Goal: Information Seeking & Learning: Learn about a topic

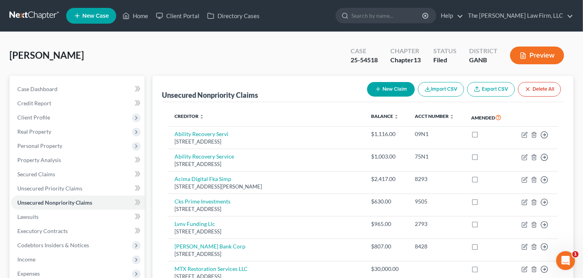
scroll to position [201, 0]
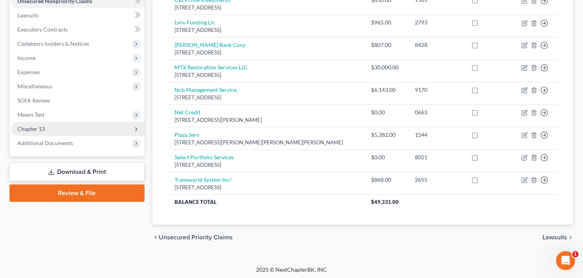
click at [45, 127] on span "Chapter 13" at bounding box center [78, 129] width 134 height 14
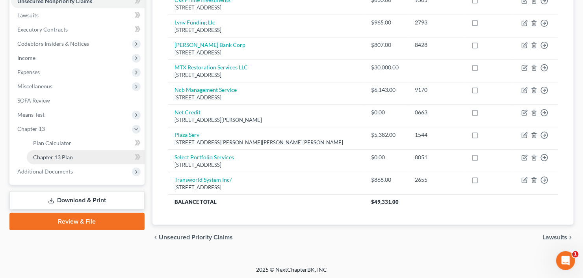
click at [51, 156] on span "Chapter 13 Plan" at bounding box center [53, 157] width 40 height 7
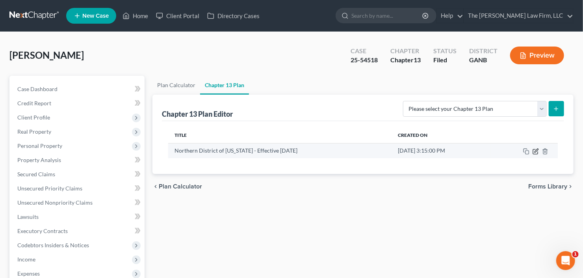
click at [535, 152] on icon "button" at bounding box center [536, 151] width 6 height 6
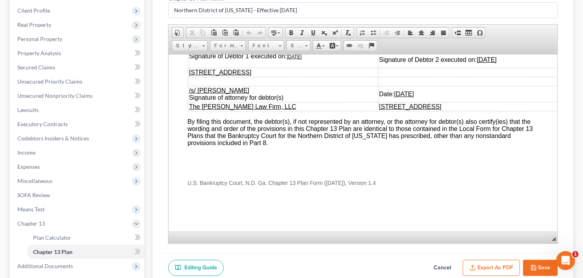
scroll to position [182, 0]
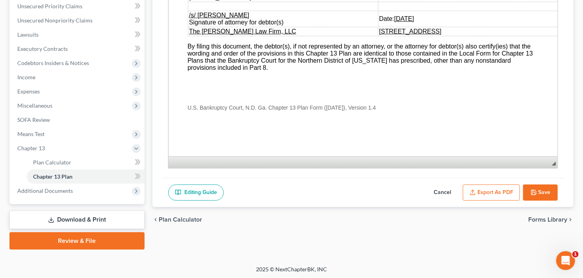
click at [533, 194] on button "Save" at bounding box center [540, 192] width 35 height 17
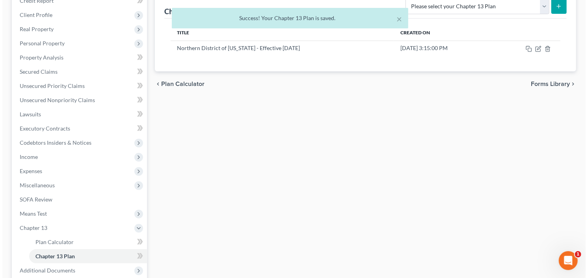
scroll to position [0, 0]
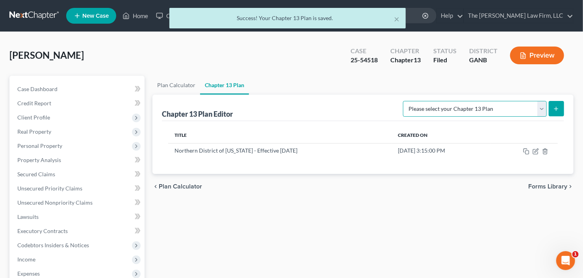
click at [540, 106] on select "Please select your Chapter 13 Plan National Form Plan - Official Form 113 North…" at bounding box center [475, 109] width 144 height 16
select select "2"
click at [404, 101] on select "Please select your Chapter 13 Plan National Form Plan - Official Form 113 North…" at bounding box center [475, 109] width 144 height 16
click at [560, 104] on button "submit" at bounding box center [556, 108] width 15 height 15
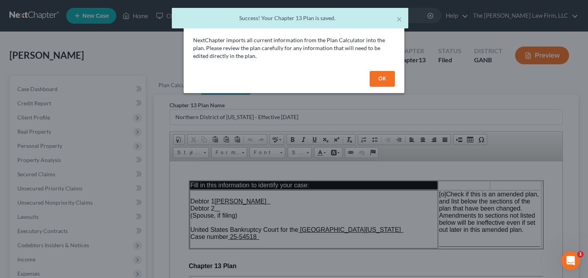
click at [373, 87] on div "OK" at bounding box center [294, 80] width 221 height 25
click at [377, 80] on button "OK" at bounding box center [382, 79] width 25 height 16
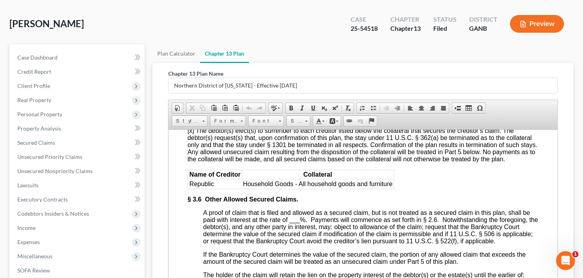
scroll to position [1544, 0]
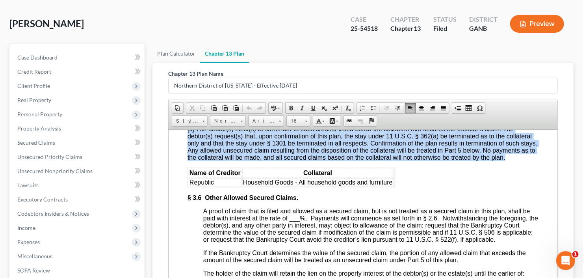
drag, startPoint x: 182, startPoint y: 170, endPoint x: 420, endPoint y: 245, distance: 249.7
click at [420, 245] on html "Fill in this information to identify your case: Debtor 1 Rhona Lowe Debtor 2 (S…" at bounding box center [362, 58] width 389 height 2946
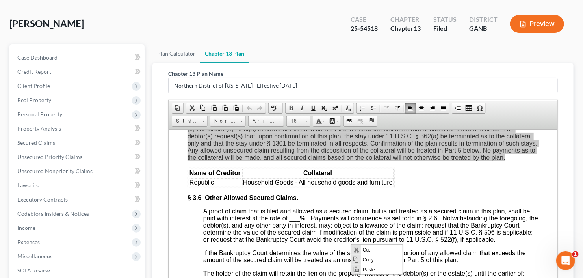
scroll to position [0, 0]
click at [371, 258] on span "Copy" at bounding box center [381, 260] width 42 height 10
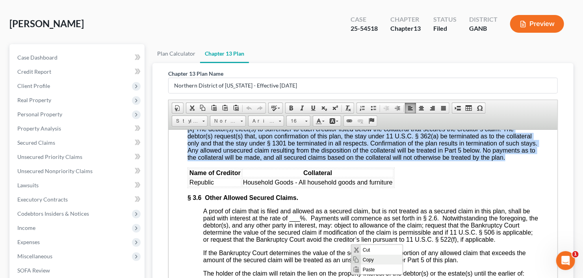
copy body "[o] None. If “None” is checked, the rest of § 3.5 need not be completed or repr…"
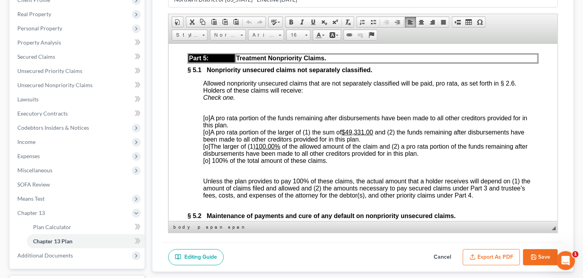
scroll to position [182, 0]
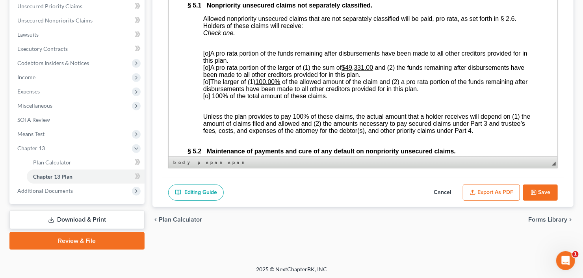
click at [438, 184] on button "Cancel" at bounding box center [442, 192] width 35 height 17
select select "2"
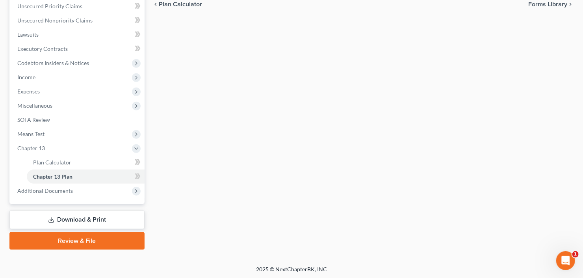
scroll to position [0, 0]
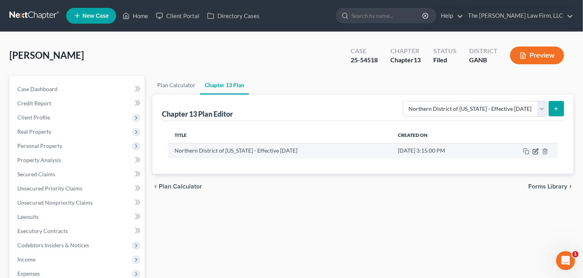
click at [534, 150] on icon "button" at bounding box center [536, 151] width 6 height 6
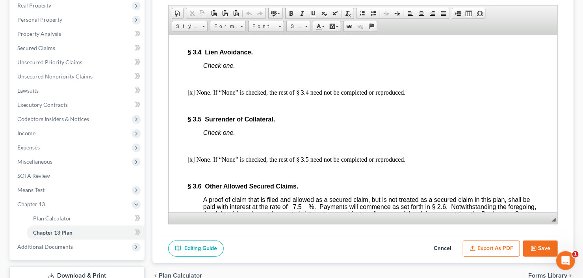
scroll to position [1481, 0]
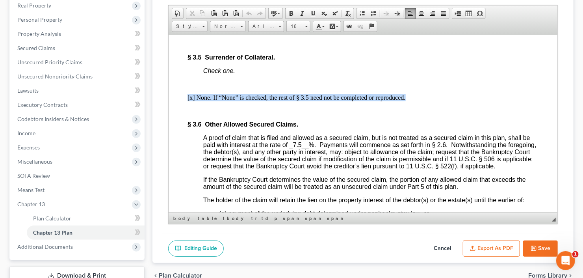
drag, startPoint x: 187, startPoint y: 150, endPoint x: 422, endPoint y: 152, distance: 234.8
click at [422, 101] on p "[x] None. If “None” is checked, the rest of § 3.5 need not be completed or repr…" at bounding box center [362, 97] width 351 height 7
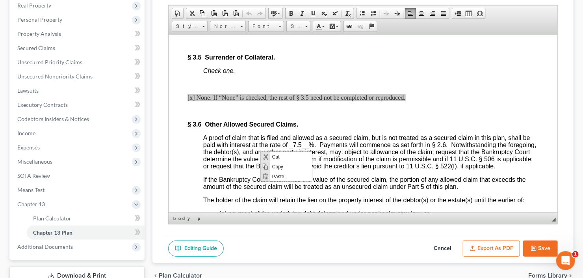
scroll to position [0, 0]
click at [284, 178] on span "Paste" at bounding box center [291, 176] width 42 height 10
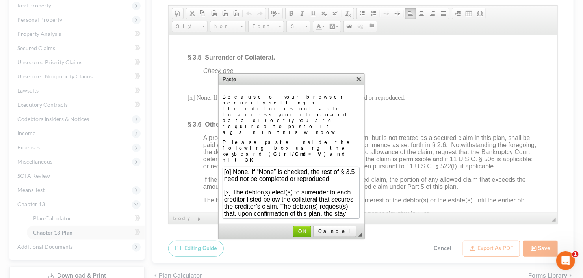
scroll to position [120, 0]
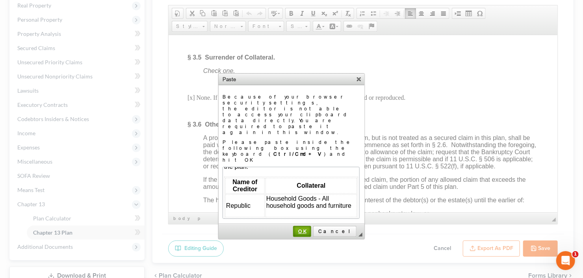
click at [310, 228] on span "OK" at bounding box center [302, 231] width 17 height 6
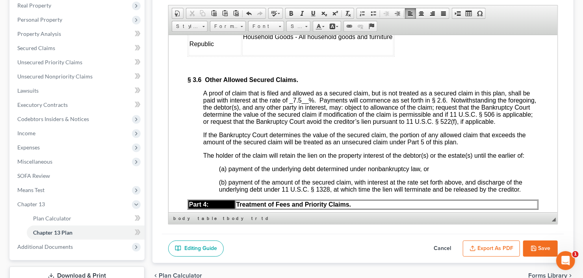
scroll to position [1607, 0]
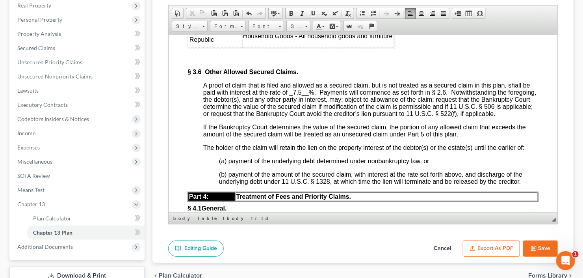
click at [544, 245] on button "Save" at bounding box center [540, 248] width 35 height 17
select select "2"
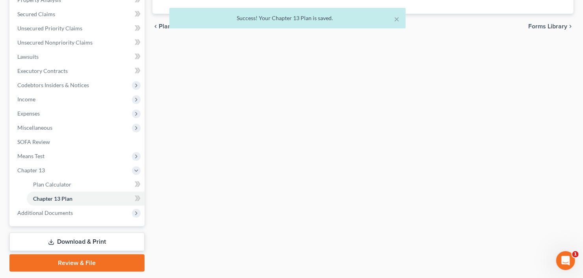
scroll to position [182, 0]
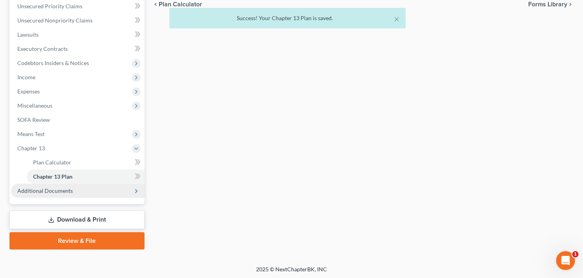
click at [59, 189] on span "Additional Documents" at bounding box center [45, 190] width 56 height 7
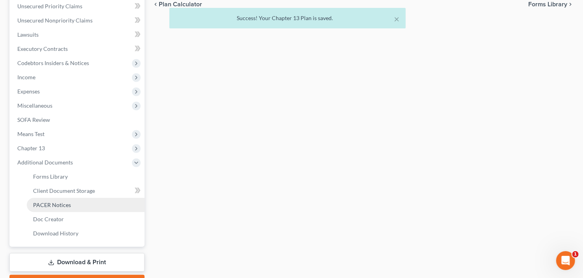
click at [65, 207] on link "PACER Notices" at bounding box center [86, 205] width 118 height 14
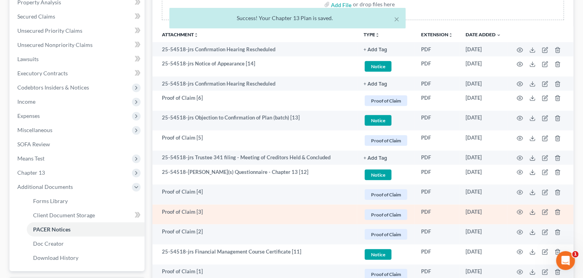
scroll to position [221, 0]
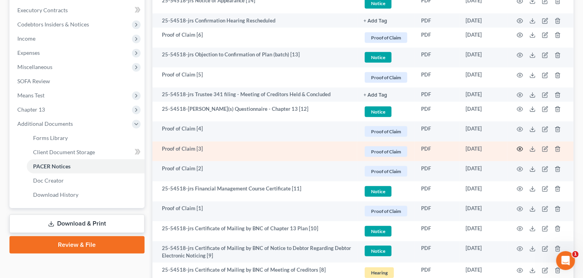
click at [520, 148] on circle "button" at bounding box center [520, 149] width 2 height 2
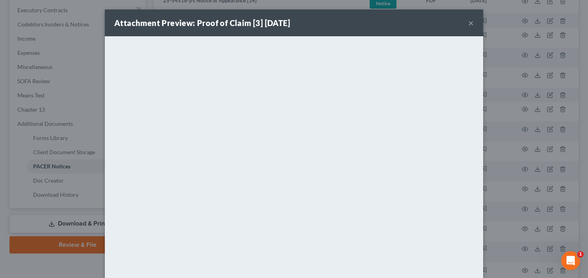
click at [468, 22] on button "×" at bounding box center [471, 22] width 6 height 9
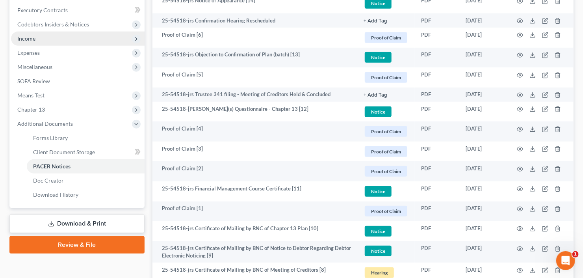
click at [80, 39] on span "Income" at bounding box center [78, 39] width 134 height 14
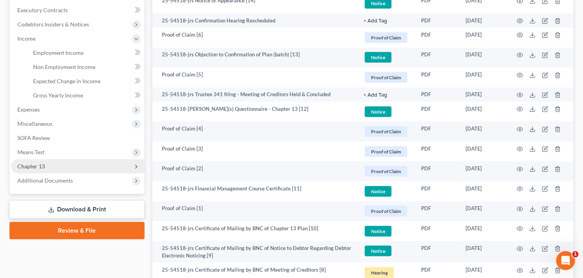
click at [74, 159] on span "Chapter 13" at bounding box center [78, 166] width 134 height 14
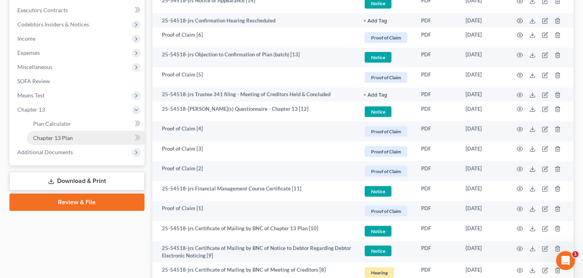
click at [85, 137] on link "Chapter 13 Plan" at bounding box center [86, 138] width 118 height 14
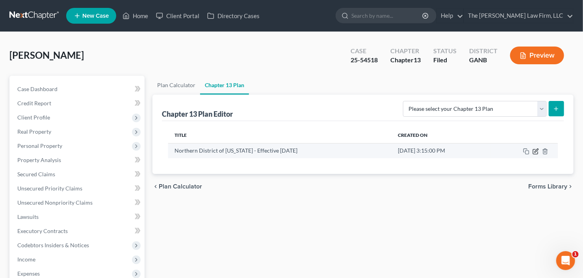
click at [535, 151] on icon "button" at bounding box center [537, 151] width 4 height 4
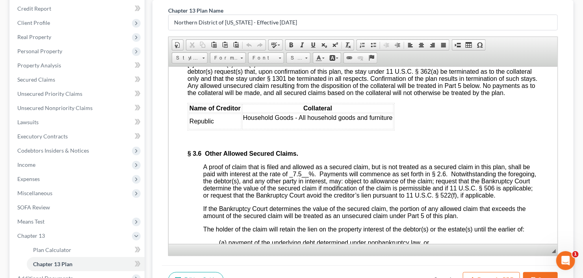
scroll to position [1607, 0]
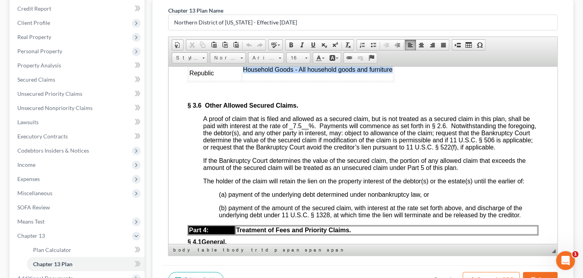
drag, startPoint x: 242, startPoint y: 135, endPoint x: 391, endPoint y: 134, distance: 148.9
click at [391, 72] on span "Household Goods - All household goods and furniture" at bounding box center [318, 69] width 150 height 7
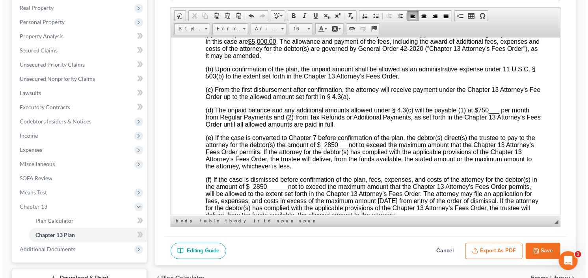
scroll to position [182, 0]
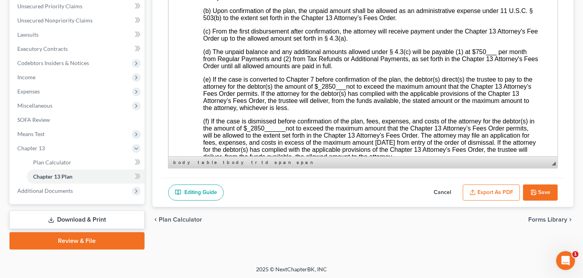
click at [500, 184] on button "Export as PDF" at bounding box center [491, 192] width 57 height 17
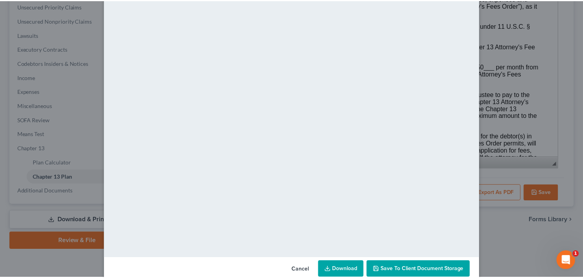
scroll to position [52, 0]
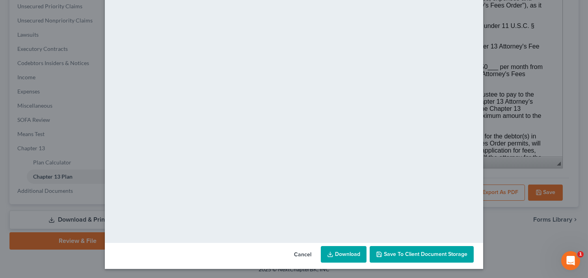
click at [331, 255] on icon at bounding box center [330, 254] width 6 height 6
click at [336, 255] on link "Download" at bounding box center [344, 254] width 46 height 17
click at [440, 255] on span "Save to Client Document Storage" at bounding box center [426, 254] width 84 height 7
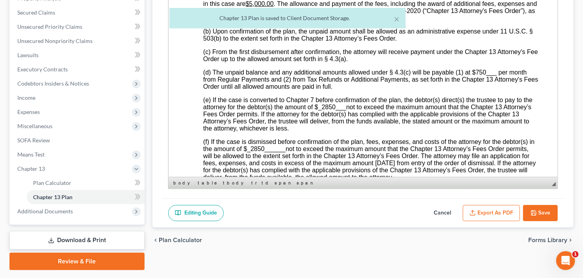
scroll to position [150, 0]
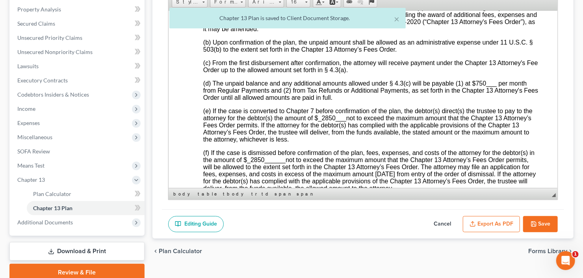
click at [536, 193] on span "◢ Elements path body table tbody tr td span span" at bounding box center [363, 193] width 389 height 11
click at [543, 220] on button "Save" at bounding box center [540, 224] width 35 height 17
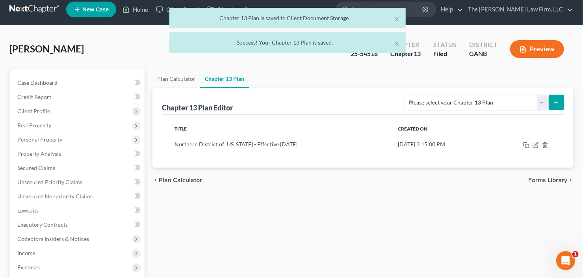
scroll to position [0, 0]
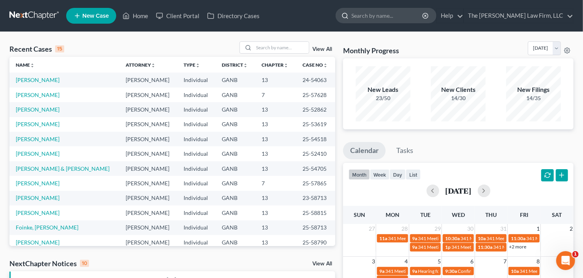
click at [392, 17] on input "search" at bounding box center [387, 15] width 72 height 15
type input "daye"
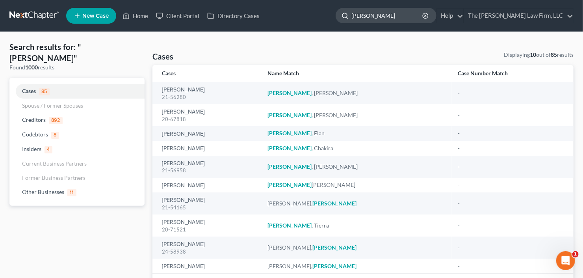
click at [393, 18] on input "daye" at bounding box center [387, 15] width 72 height 15
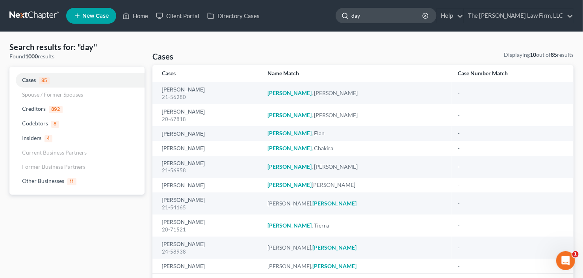
type input "day"
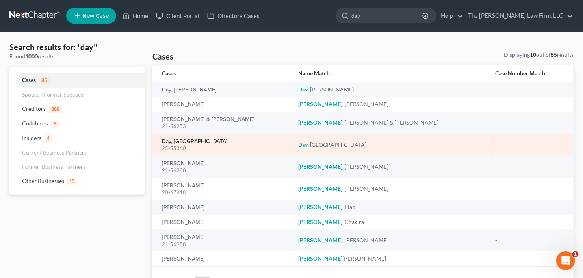
click at [176, 142] on link "Day, [GEOGRAPHIC_DATA]" at bounding box center [195, 142] width 66 height 6
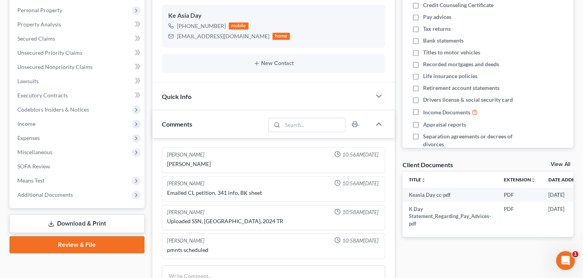
scroll to position [189, 0]
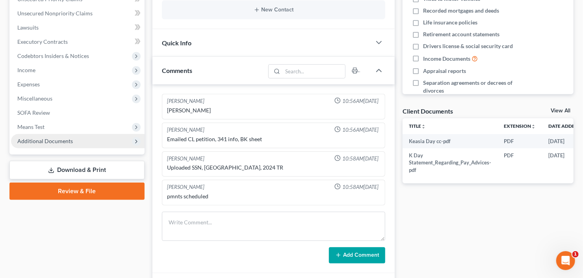
click at [68, 144] on span "Additional Documents" at bounding box center [78, 141] width 134 height 14
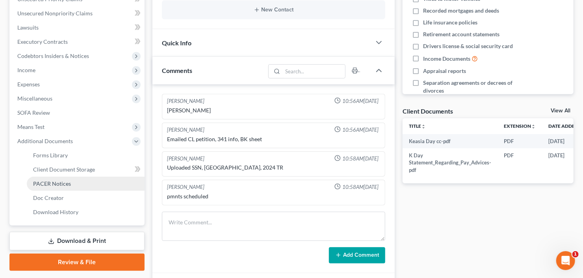
click at [66, 185] on span "PACER Notices" at bounding box center [52, 183] width 38 height 7
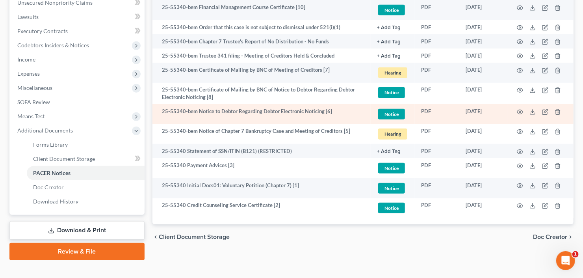
scroll to position [211, 0]
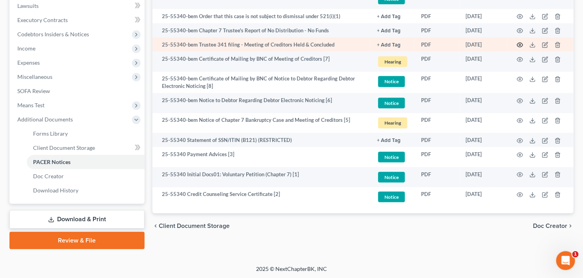
click at [520, 45] on icon "button" at bounding box center [520, 45] width 6 height 6
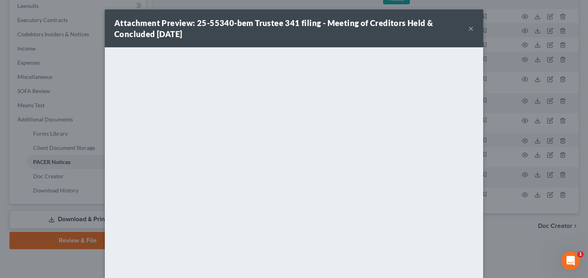
click at [470, 27] on button "×" at bounding box center [471, 28] width 6 height 9
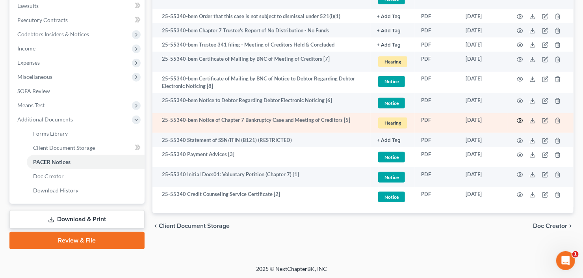
click at [523, 119] on icon "button" at bounding box center [520, 121] width 6 height 4
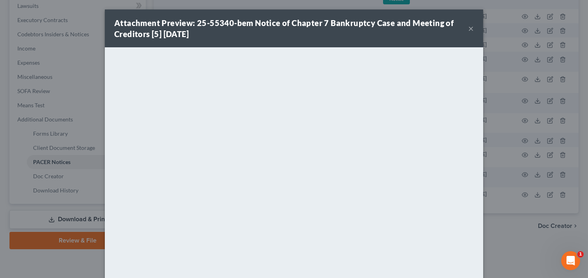
click at [470, 26] on button "×" at bounding box center [471, 28] width 6 height 9
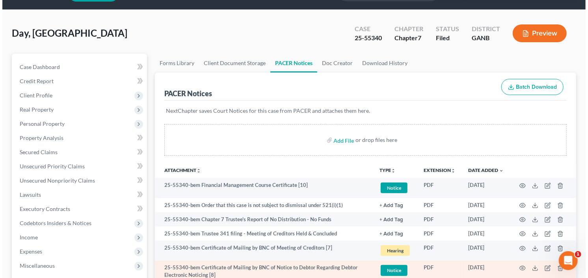
scroll to position [0, 0]
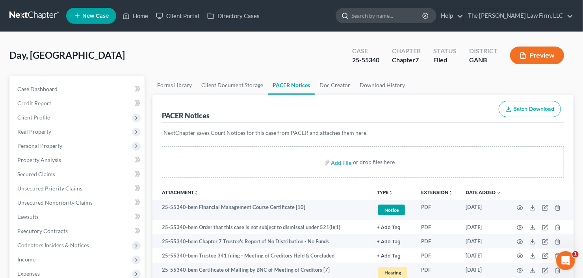
click at [409, 10] on input "search" at bounding box center [387, 15] width 72 height 15
type input "waterman"
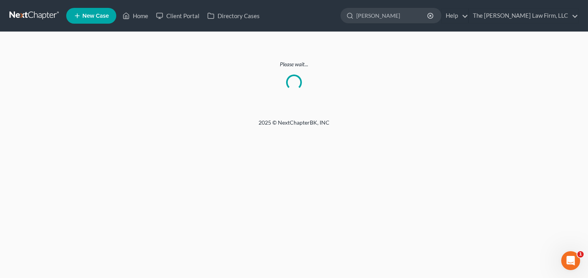
click at [27, 15] on link at bounding box center [34, 16] width 50 height 14
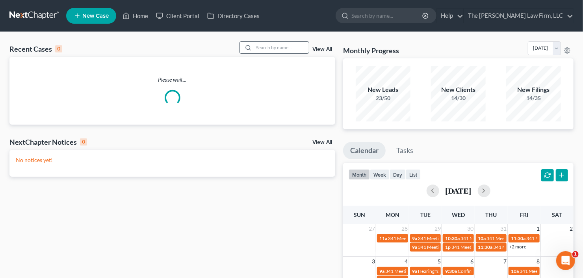
click at [279, 46] on input "search" at bounding box center [281, 47] width 55 height 11
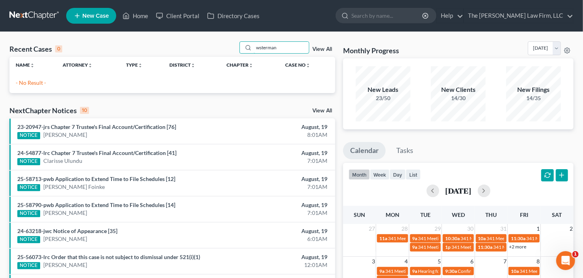
drag, startPoint x: 277, startPoint y: 48, endPoint x: 229, endPoint y: 56, distance: 48.6
click at [230, 56] on div "Recent Cases 0 wsterman View All" at bounding box center [172, 48] width 326 height 15
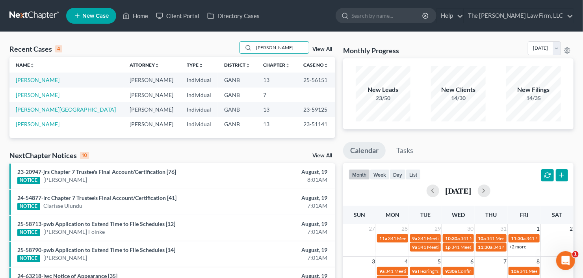
type input "waterman"
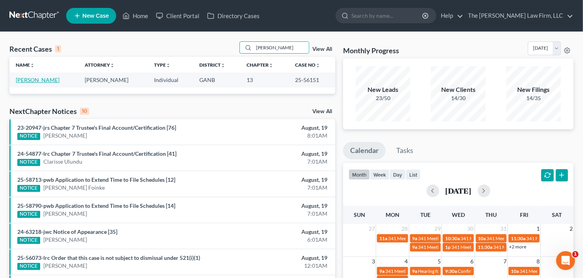
click at [43, 82] on link "Waterman, Gamal" at bounding box center [38, 79] width 44 height 7
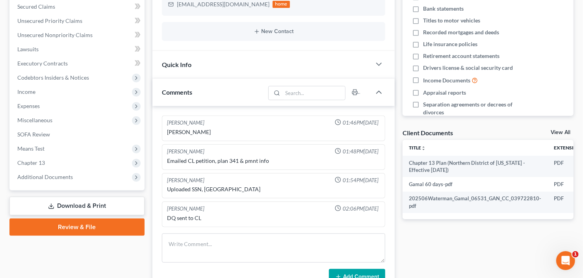
scroll to position [221, 0]
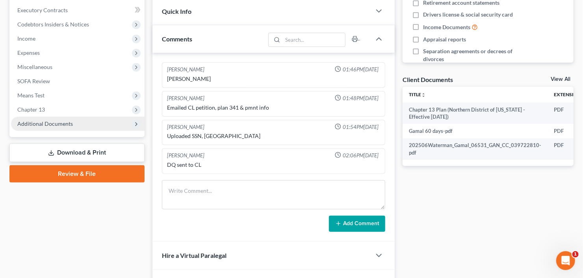
click at [39, 124] on span "Additional Documents" at bounding box center [45, 123] width 56 height 7
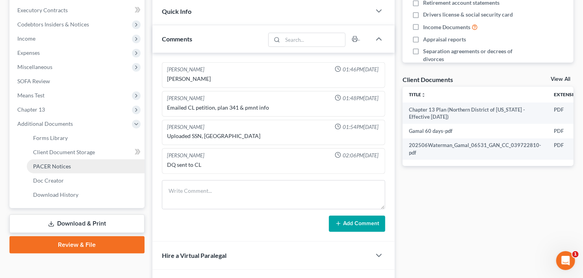
click at [50, 168] on span "PACER Notices" at bounding box center [52, 166] width 38 height 7
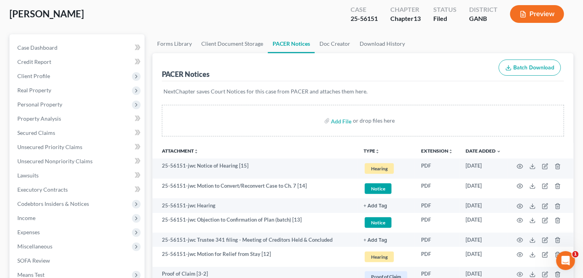
scroll to position [63, 0]
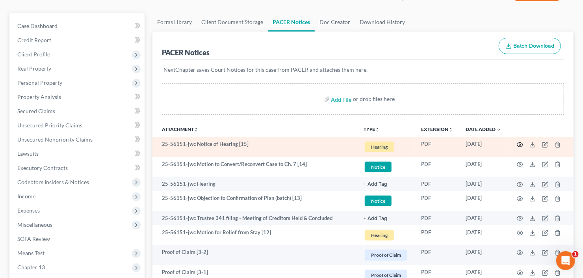
click at [520, 144] on circle "button" at bounding box center [520, 145] width 2 height 2
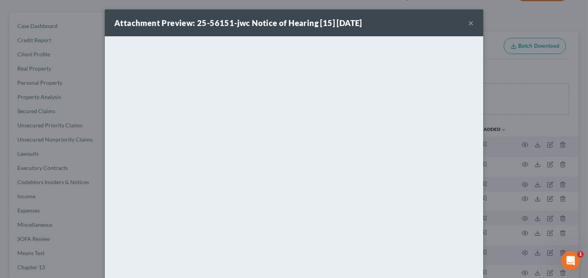
click at [470, 22] on button "×" at bounding box center [471, 22] width 6 height 9
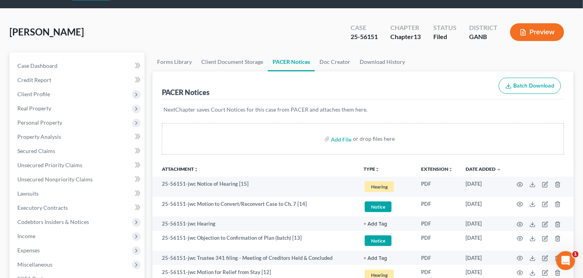
scroll to position [0, 0]
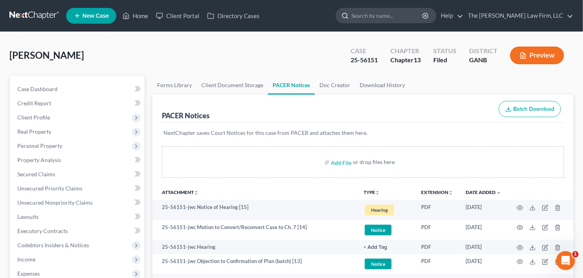
click at [397, 10] on input "search" at bounding box center [387, 15] width 72 height 15
type input "to"
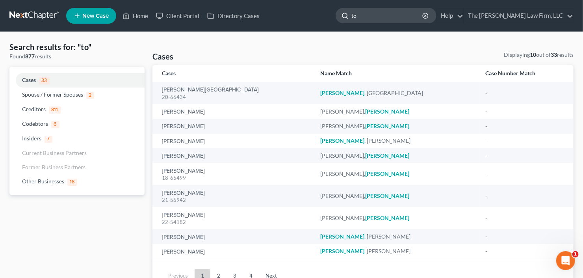
click at [385, 17] on input "to" at bounding box center [387, 15] width 72 height 15
drag, startPoint x: 381, startPoint y: 17, endPoint x: 325, endPoint y: 33, distance: 58.3
click at [331, 30] on nav "Home New Case Client Portal Directory Cases The Craig Black Law Firm, LLC cb@cr…" at bounding box center [291, 16] width 583 height 32
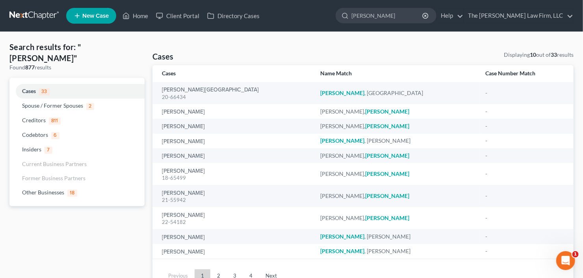
type input "khanh"
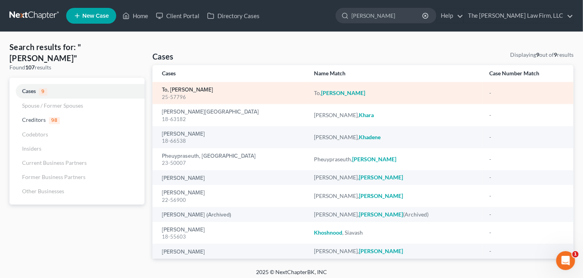
click at [175, 90] on link "To, [PERSON_NAME]" at bounding box center [187, 90] width 51 height 6
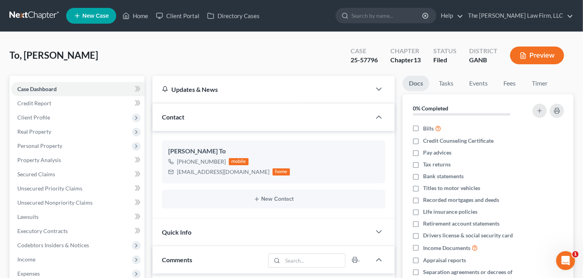
scroll to position [126, 0]
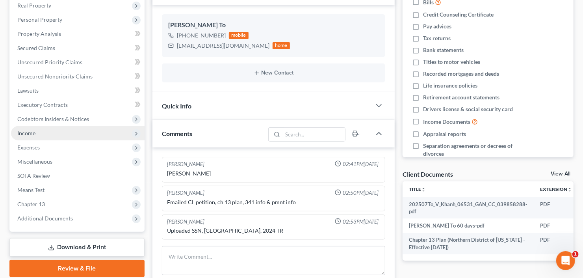
drag, startPoint x: 54, startPoint y: 217, endPoint x: 80, endPoint y: 126, distance: 94.6
click at [54, 217] on span "Additional Documents" at bounding box center [45, 218] width 56 height 7
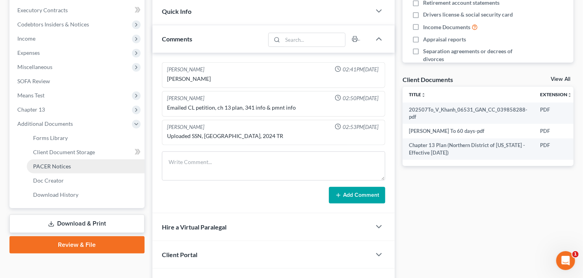
click at [67, 164] on span "PACER Notices" at bounding box center [52, 166] width 38 height 7
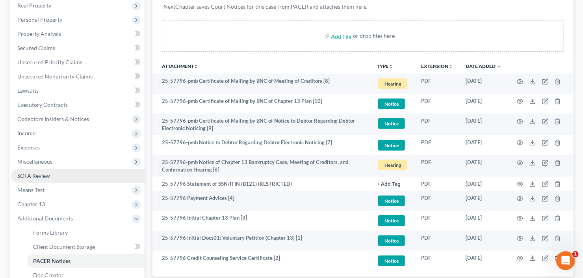
click at [61, 172] on link "SOFA Review" at bounding box center [78, 176] width 134 height 14
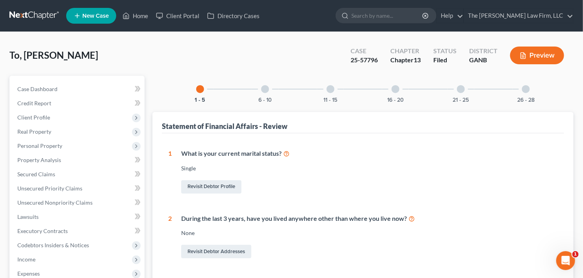
click at [523, 92] on div "26 - 28" at bounding box center [526, 89] width 27 height 27
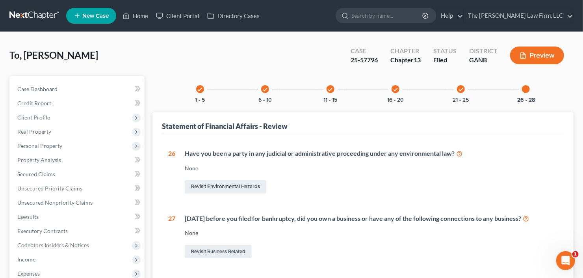
click at [455, 85] on div "check 21 - 25" at bounding box center [461, 89] width 27 height 27
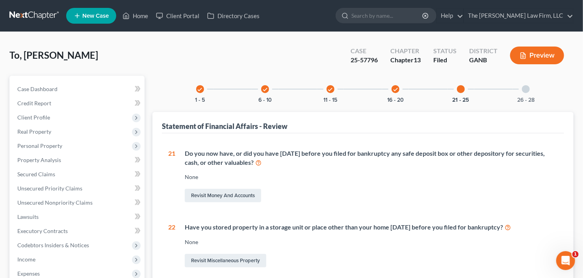
click at [529, 87] on div at bounding box center [526, 89] width 8 height 8
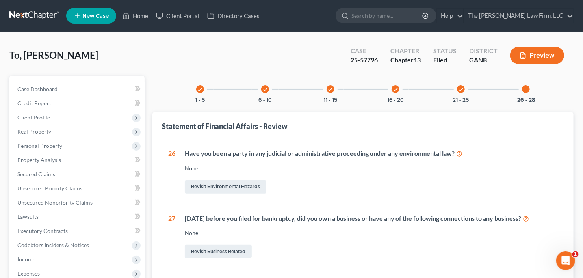
click at [464, 87] on div "check 21 - 25" at bounding box center [461, 89] width 27 height 27
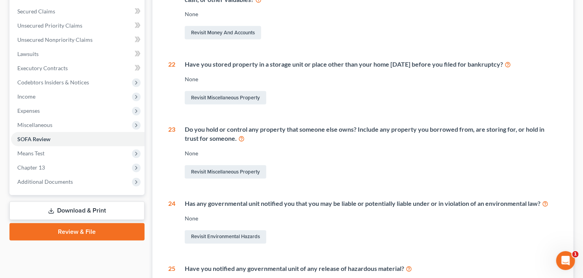
scroll to position [57, 0]
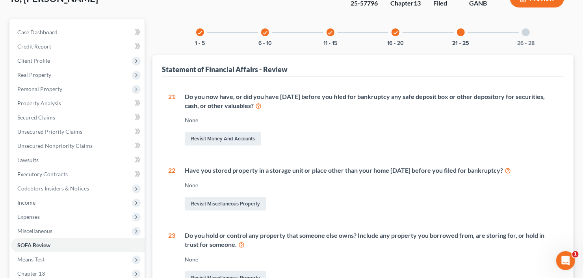
click at [401, 25] on div "check 16 - 20" at bounding box center [395, 32] width 27 height 27
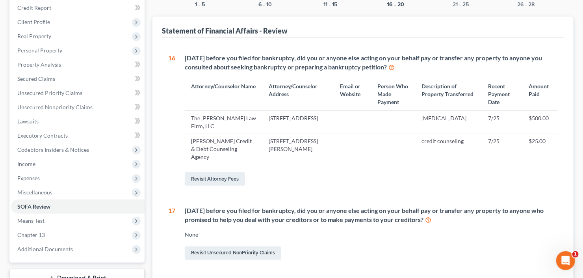
scroll to position [0, 0]
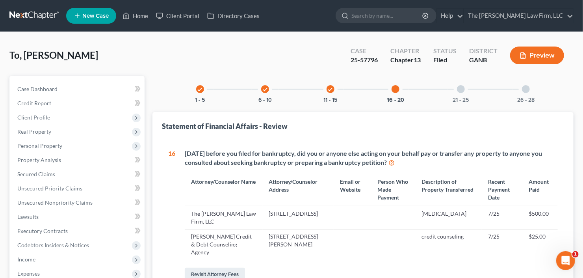
click at [335, 83] on div "check 11 - 15" at bounding box center [330, 89] width 27 height 27
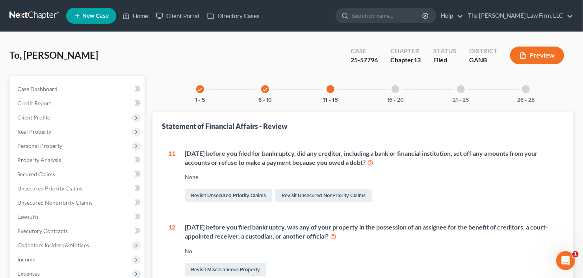
click at [265, 94] on div "check 6 - 10" at bounding box center [265, 89] width 27 height 27
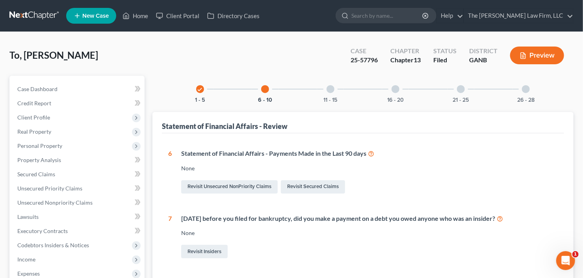
click at [196, 89] on div "check" at bounding box center [200, 89] width 8 height 8
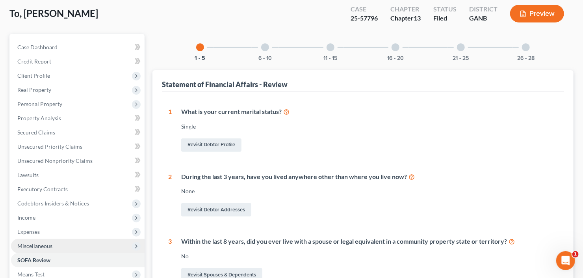
scroll to position [126, 0]
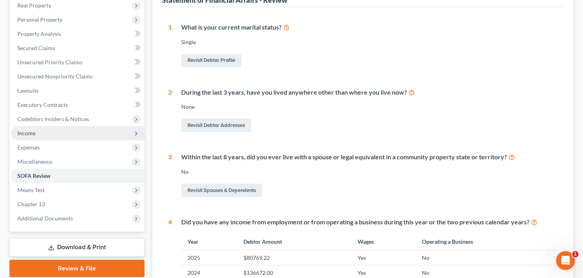
click at [43, 130] on span "Income" at bounding box center [78, 133] width 134 height 14
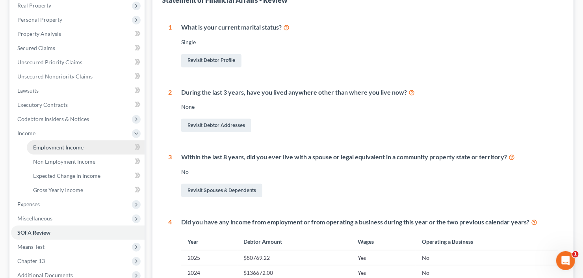
click at [64, 147] on span "Employment Income" at bounding box center [58, 147] width 50 height 7
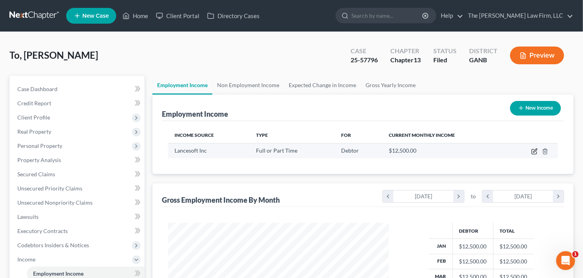
click at [536, 150] on icon "button" at bounding box center [535, 151] width 4 height 4
select select "0"
select select "48"
select select "2"
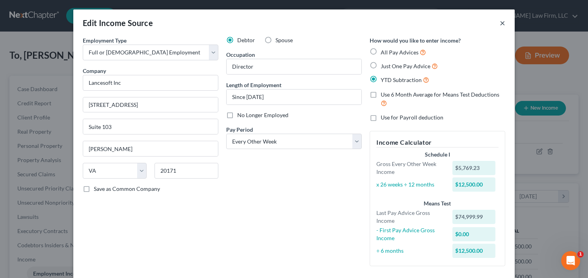
click at [500, 24] on button "×" at bounding box center [503, 22] width 6 height 9
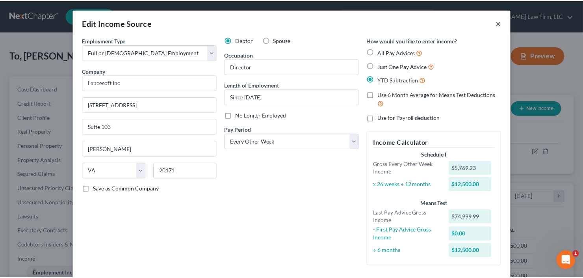
scroll to position [393829, 393733]
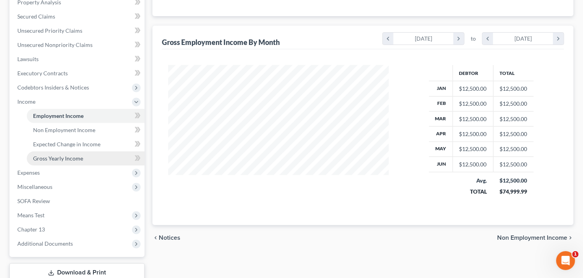
click at [78, 159] on span "Gross Yearly Income" at bounding box center [58, 158] width 50 height 7
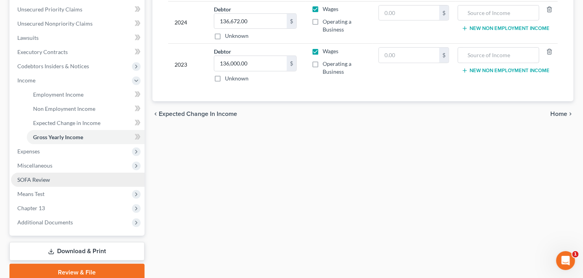
scroll to position [211, 0]
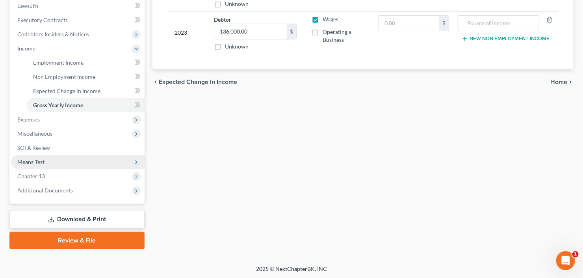
click at [62, 165] on span "Means Test" at bounding box center [78, 162] width 134 height 14
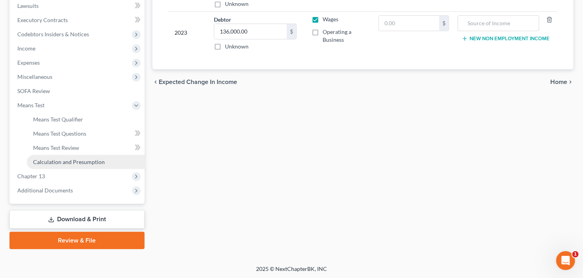
click at [74, 163] on span "Calculation and Presumption" at bounding box center [69, 161] width 72 height 7
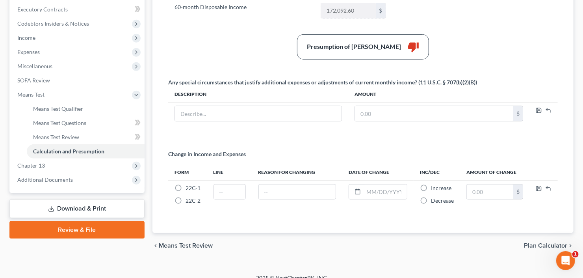
scroll to position [229, 0]
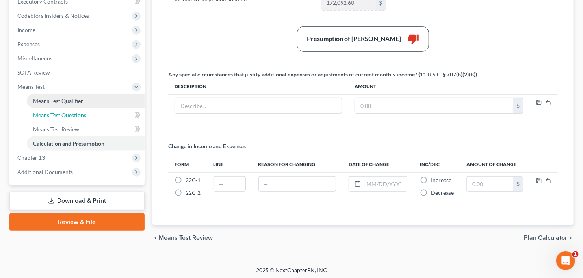
click at [54, 119] on link "Means Test Questions" at bounding box center [86, 115] width 118 height 14
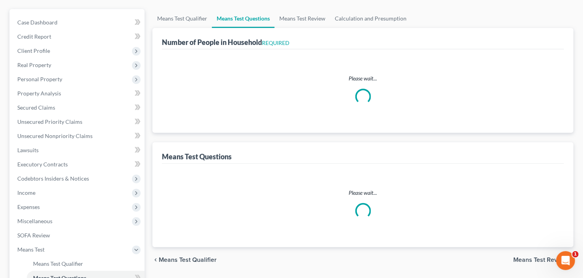
select select "1"
select select "60"
select select "1"
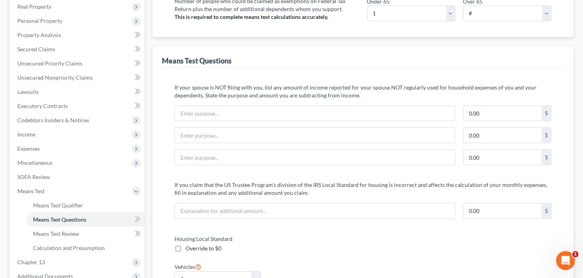
scroll to position [158, 0]
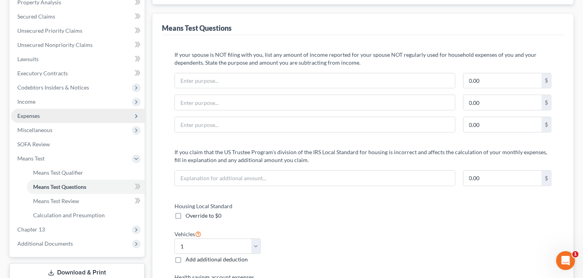
click at [16, 115] on span "Expenses" at bounding box center [78, 116] width 134 height 14
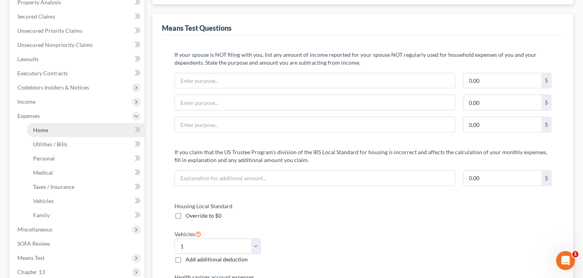
drag, startPoint x: 40, startPoint y: 130, endPoint x: 81, endPoint y: 126, distance: 41.5
click at [40, 130] on span "Home" at bounding box center [40, 129] width 15 height 7
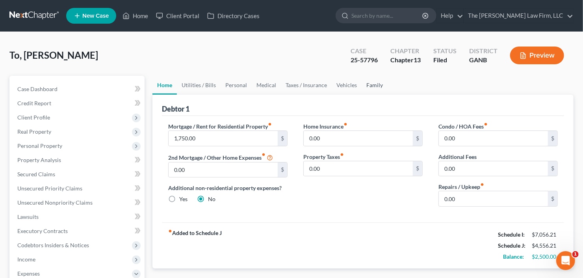
click at [370, 82] on link "Family" at bounding box center [375, 85] width 26 height 19
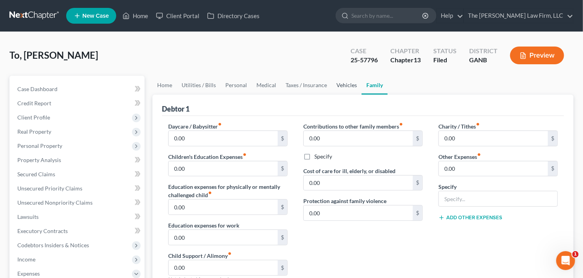
click at [341, 85] on link "Vehicles" at bounding box center [347, 85] width 30 height 19
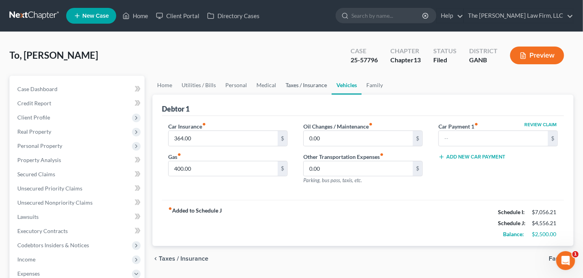
click at [308, 84] on link "Taxes / Insurance" at bounding box center [306, 85] width 51 height 19
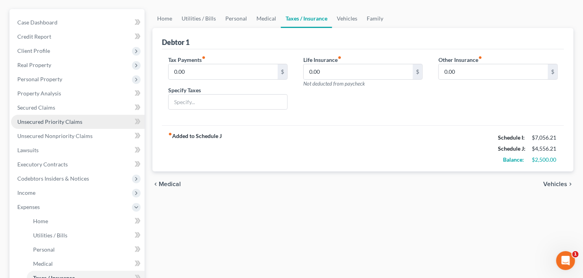
scroll to position [95, 0]
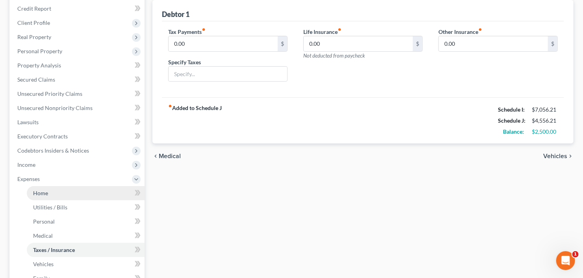
click at [56, 190] on link "Home" at bounding box center [86, 193] width 118 height 14
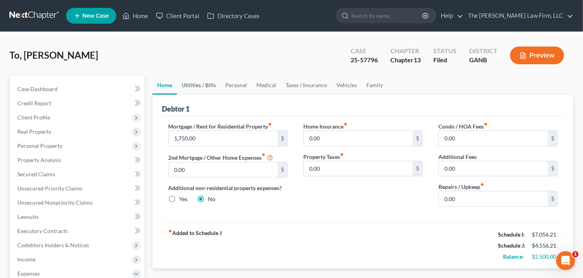
click at [193, 86] on link "Utilities / Bills" at bounding box center [199, 85] width 44 height 19
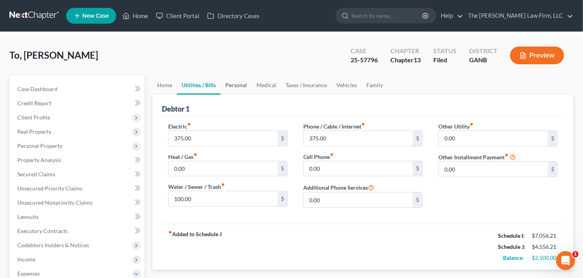
click at [234, 84] on link "Personal" at bounding box center [236, 85] width 31 height 19
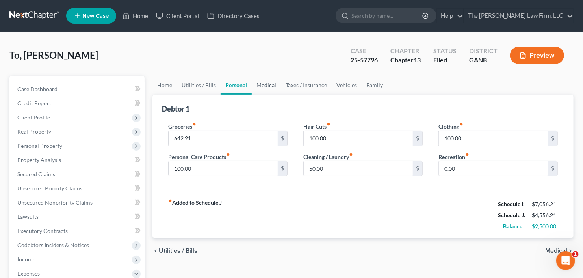
click at [260, 84] on link "Medical" at bounding box center [266, 85] width 29 height 19
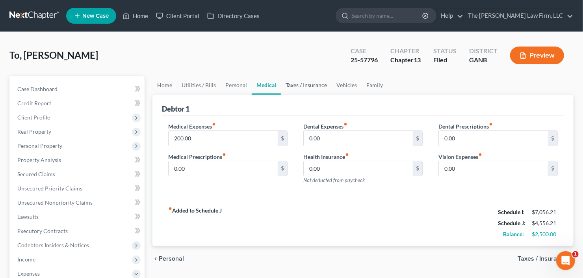
click at [296, 84] on link "Taxes / Insurance" at bounding box center [306, 85] width 51 height 19
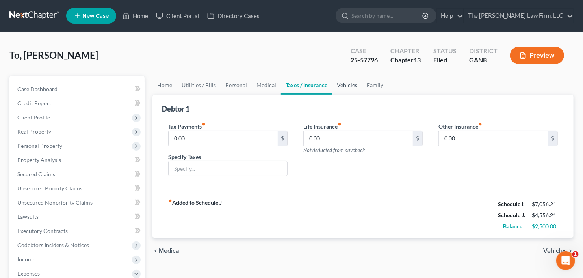
click at [346, 84] on link "Vehicles" at bounding box center [347, 85] width 30 height 19
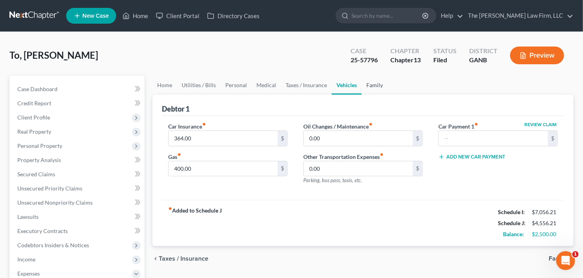
click at [380, 80] on link "Family" at bounding box center [375, 85] width 26 height 19
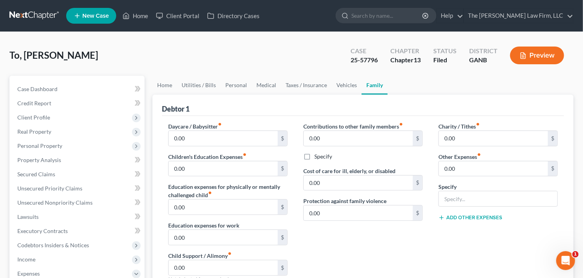
click at [159, 82] on link "Home" at bounding box center [164, 85] width 24 height 19
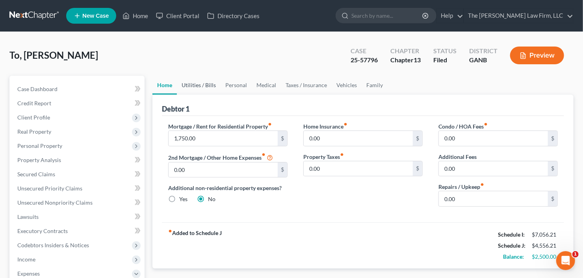
click at [210, 81] on link "Utilities / Bills" at bounding box center [199, 85] width 44 height 19
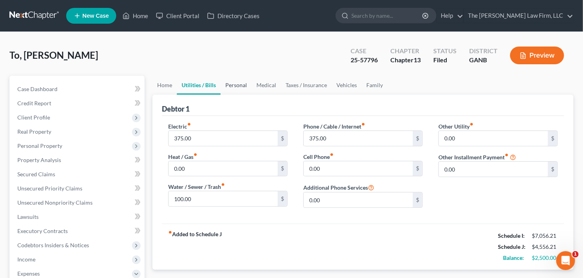
click at [226, 81] on link "Personal" at bounding box center [236, 85] width 31 height 19
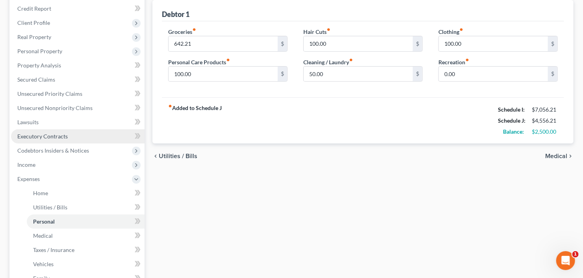
click at [50, 139] on span "Executory Contracts" at bounding box center [42, 136] width 50 height 7
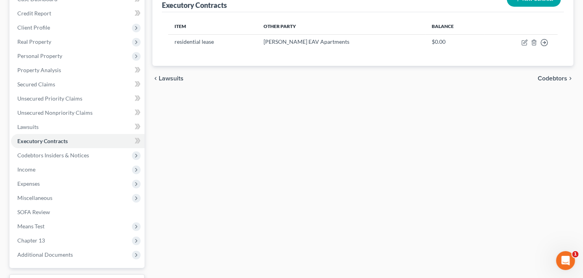
scroll to position [95, 0]
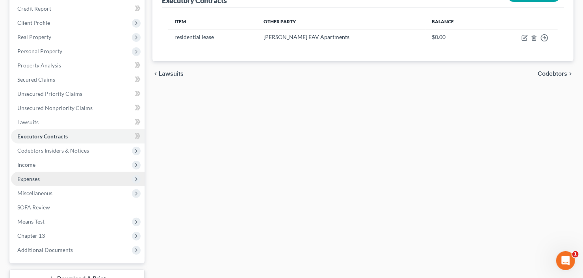
click at [44, 176] on span "Expenses" at bounding box center [78, 179] width 134 height 14
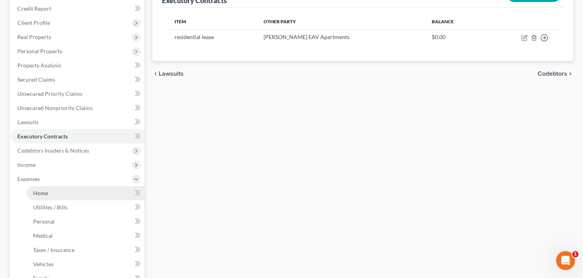
click at [46, 190] on span "Home" at bounding box center [40, 192] width 15 height 7
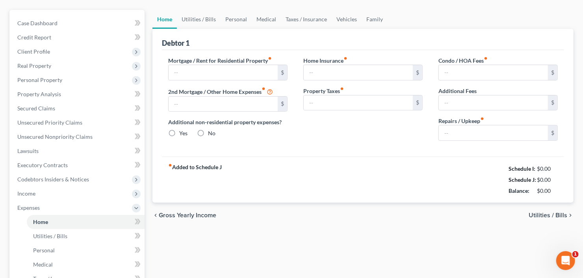
type input "1,750.00"
type input "0.00"
radio input "true"
type input "0.00"
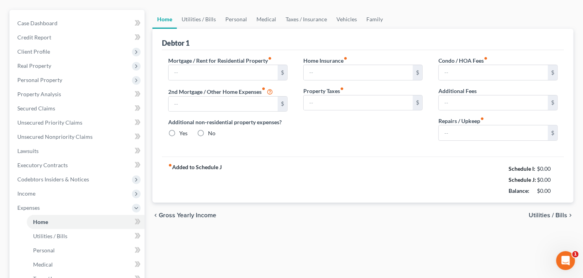
type input "0.00"
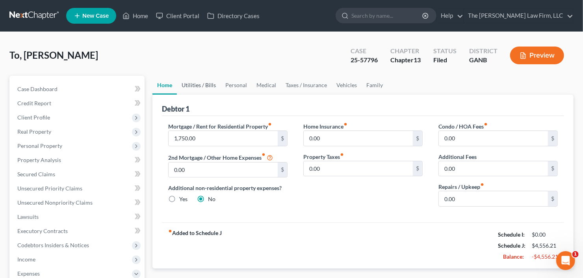
click at [204, 81] on link "Utilities / Bills" at bounding box center [199, 85] width 44 height 19
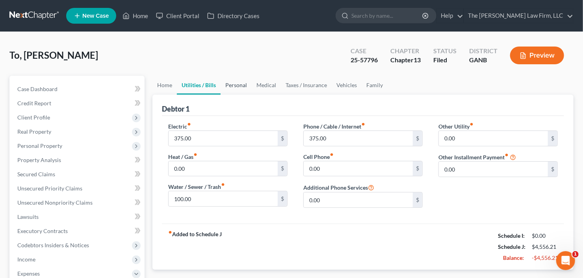
click at [227, 85] on link "Personal" at bounding box center [236, 85] width 31 height 19
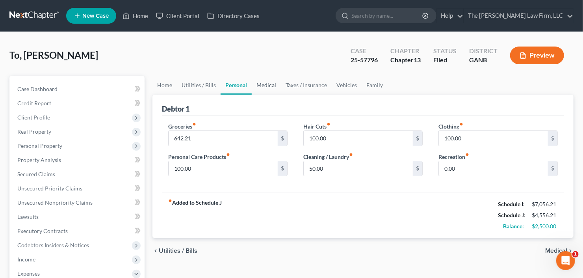
click at [255, 83] on link "Medical" at bounding box center [266, 85] width 29 height 19
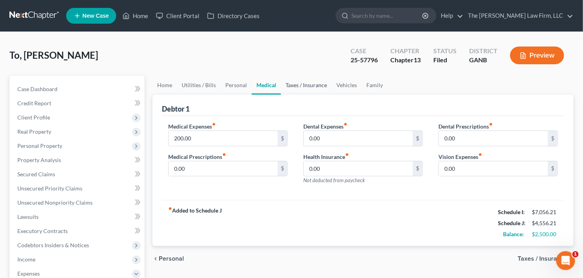
click at [310, 81] on link "Taxes / Insurance" at bounding box center [306, 85] width 51 height 19
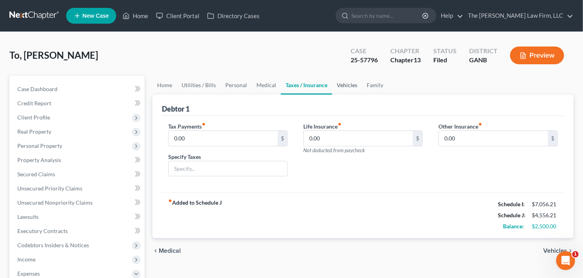
click at [337, 82] on link "Vehicles" at bounding box center [347, 85] width 30 height 19
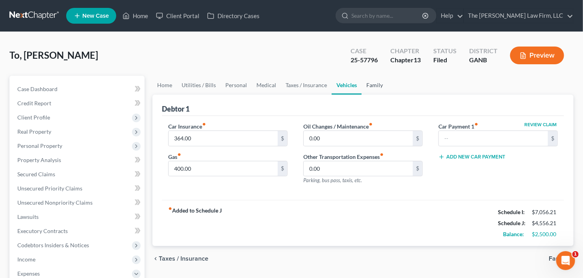
click at [365, 85] on link "Family" at bounding box center [375, 85] width 26 height 19
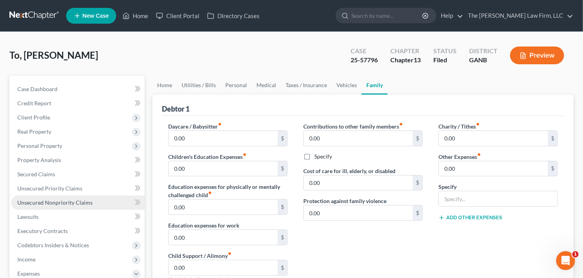
click at [46, 195] on link "Unsecured Nonpriority Claims" at bounding box center [78, 202] width 134 height 14
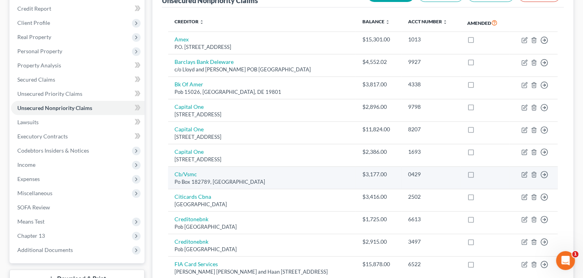
scroll to position [32, 0]
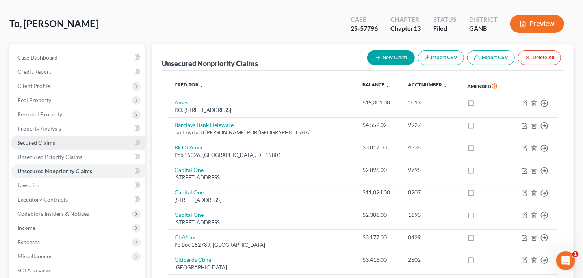
click at [24, 146] on link "Secured Claims" at bounding box center [78, 143] width 134 height 14
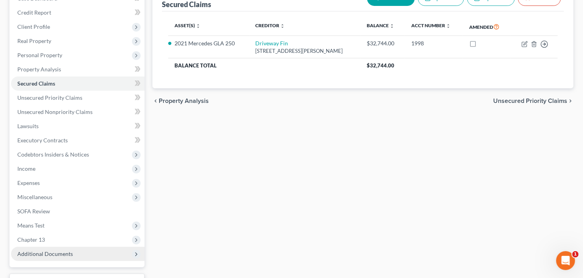
scroll to position [154, 0]
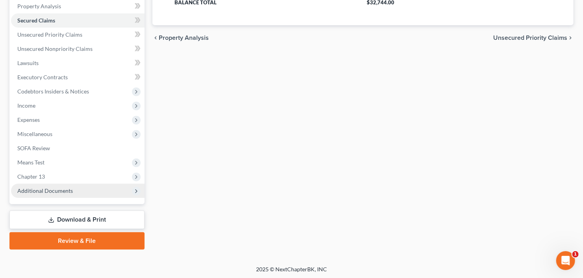
click at [52, 188] on span "Additional Documents" at bounding box center [45, 190] width 56 height 7
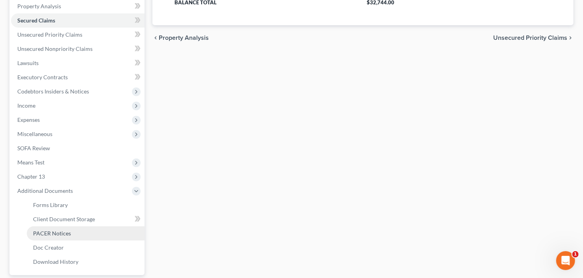
click at [57, 231] on span "PACER Notices" at bounding box center [52, 233] width 38 height 7
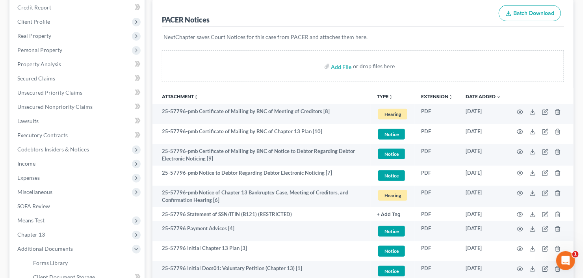
scroll to position [221, 0]
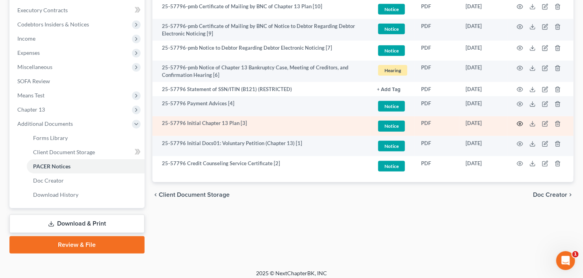
click at [520, 124] on icon "button" at bounding box center [520, 124] width 6 height 6
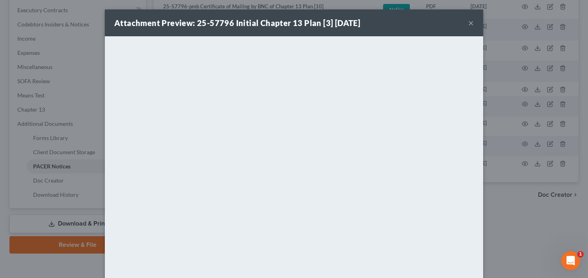
click at [468, 20] on button "×" at bounding box center [471, 22] width 6 height 9
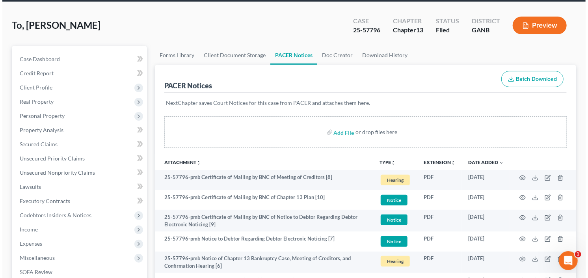
scroll to position [0, 0]
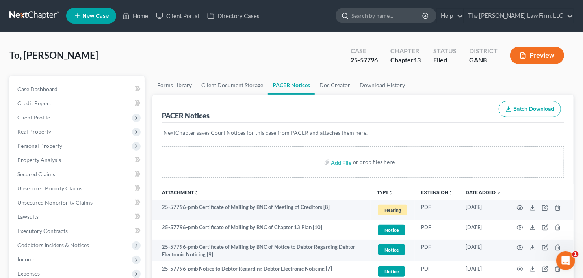
click at [375, 19] on input "search" at bounding box center [387, 15] width 72 height 15
type input "delish"
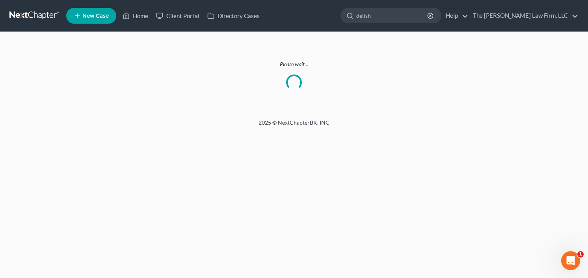
click at [18, 17] on link at bounding box center [34, 16] width 50 height 14
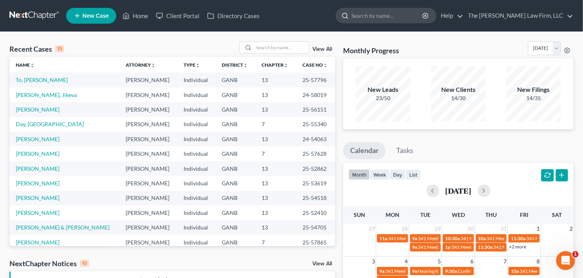
click at [408, 19] on input "search" at bounding box center [387, 15] width 72 height 15
type input "[PERSON_NAME]"
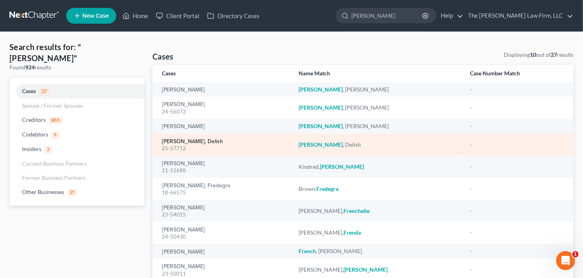
click at [171, 142] on link "[PERSON_NAME], Delish" at bounding box center [192, 142] width 61 height 6
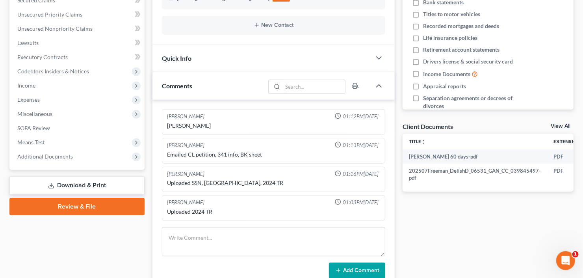
scroll to position [189, 0]
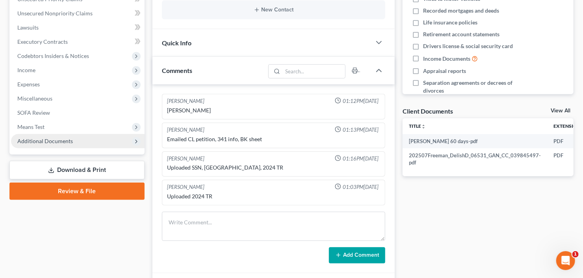
click at [46, 140] on span "Additional Documents" at bounding box center [45, 140] width 56 height 7
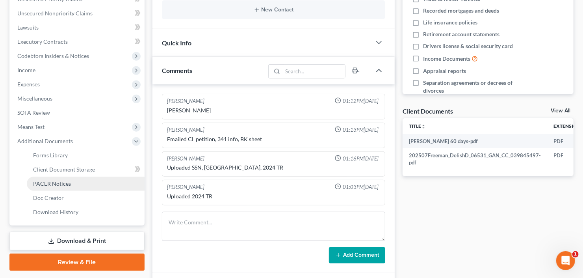
click at [55, 182] on span "PACER Notices" at bounding box center [52, 183] width 38 height 7
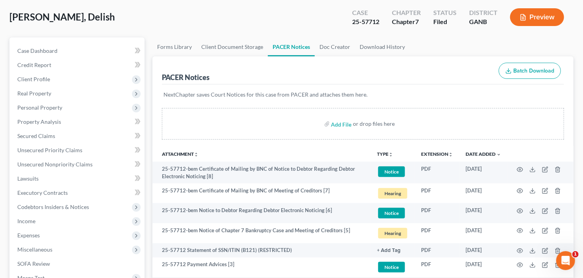
scroll to position [95, 0]
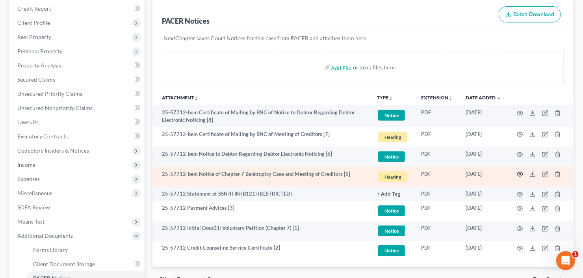
click at [520, 174] on circle "button" at bounding box center [520, 174] width 2 height 2
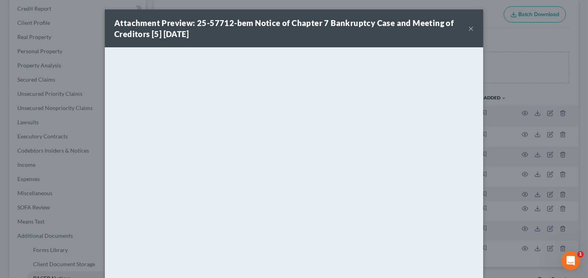
click at [469, 27] on button "×" at bounding box center [471, 28] width 6 height 9
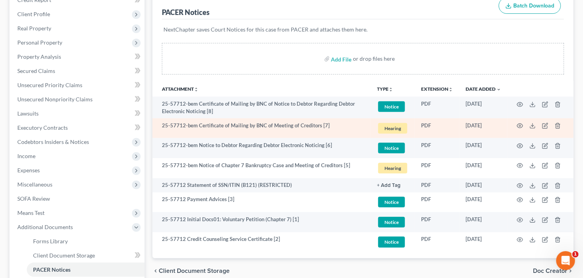
scroll to position [126, 0]
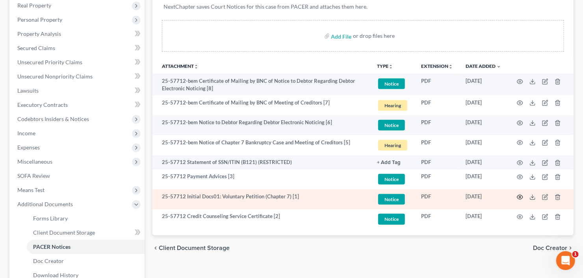
click at [518, 195] on icon "button" at bounding box center [520, 197] width 6 height 4
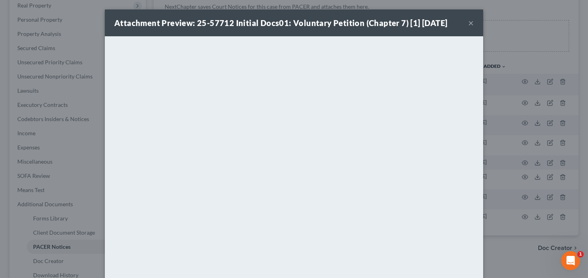
click at [468, 22] on button "×" at bounding box center [471, 22] width 6 height 9
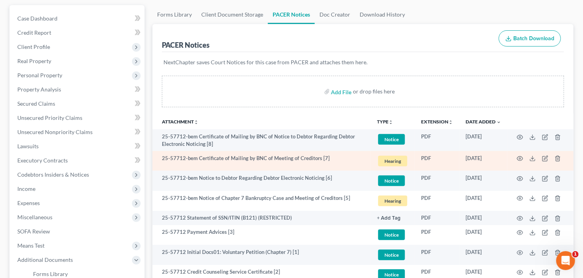
scroll to position [95, 0]
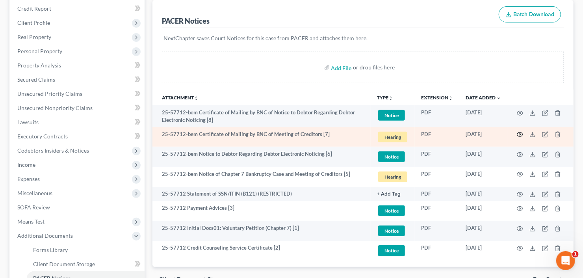
click at [520, 132] on icon "button" at bounding box center [520, 134] width 6 height 6
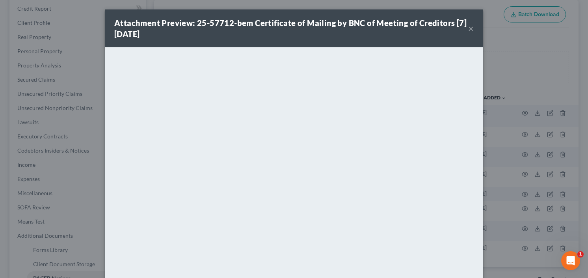
click at [468, 28] on button "×" at bounding box center [471, 28] width 6 height 9
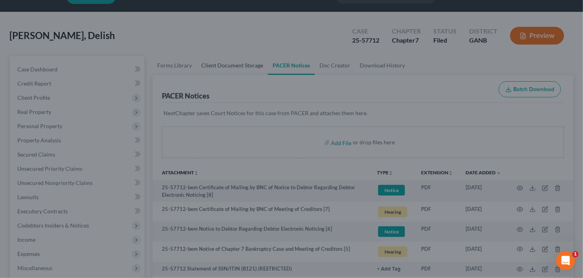
scroll to position [0, 0]
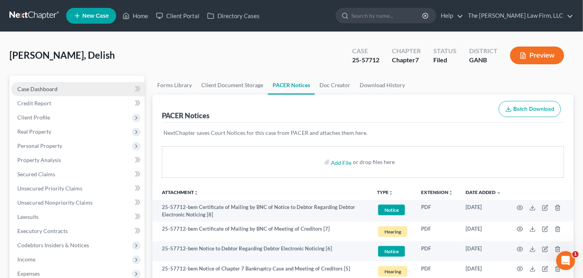
click at [32, 87] on span "Case Dashboard" at bounding box center [37, 88] width 40 height 7
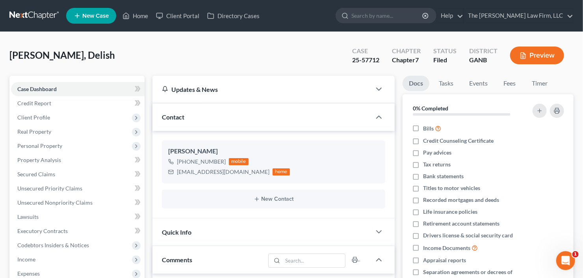
scroll to position [158, 0]
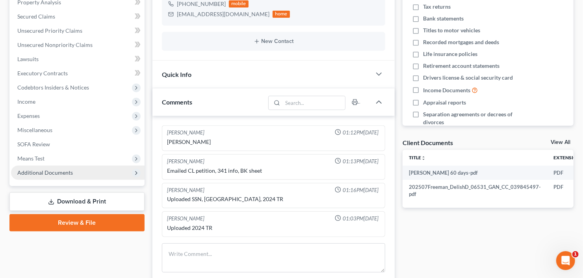
click at [64, 169] on span "Additional Documents" at bounding box center [45, 172] width 56 height 7
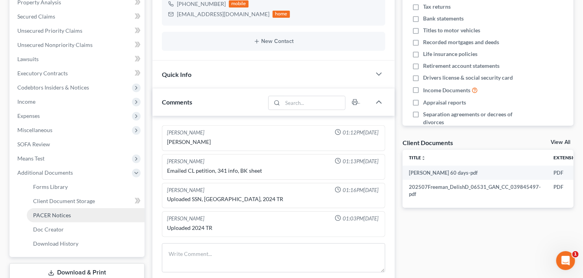
click at [66, 218] on link "PACER Notices" at bounding box center [86, 215] width 118 height 14
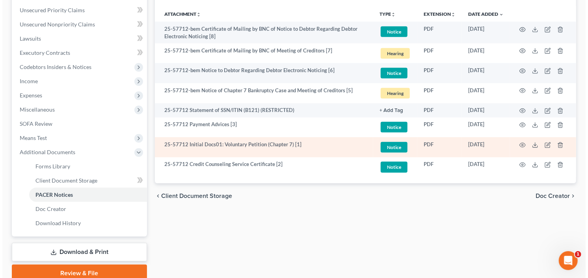
scroll to position [148, 0]
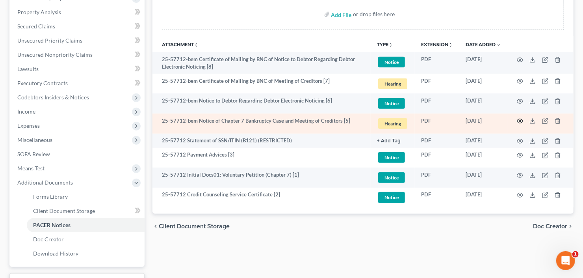
click at [520, 120] on circle "button" at bounding box center [520, 121] width 2 height 2
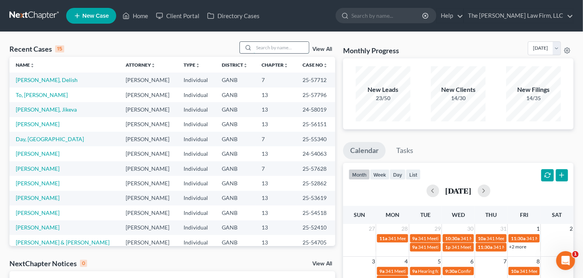
click at [269, 51] on input "search" at bounding box center [281, 47] width 55 height 11
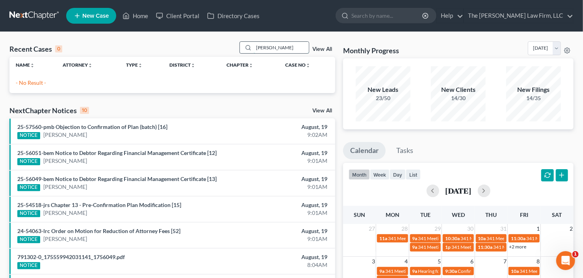
type input "[PERSON_NAME]"
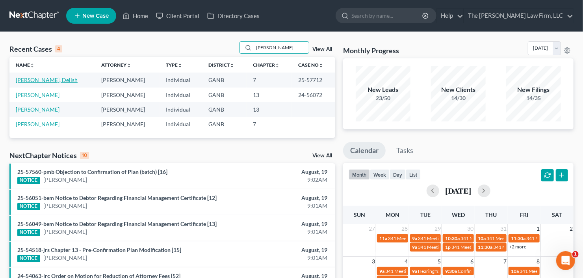
click at [35, 81] on link "[PERSON_NAME], Delish" at bounding box center [47, 79] width 62 height 7
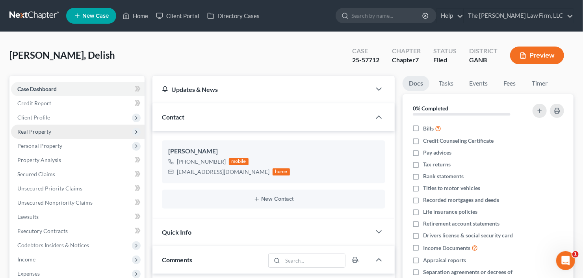
click at [37, 130] on span "Real Property" at bounding box center [34, 131] width 34 height 7
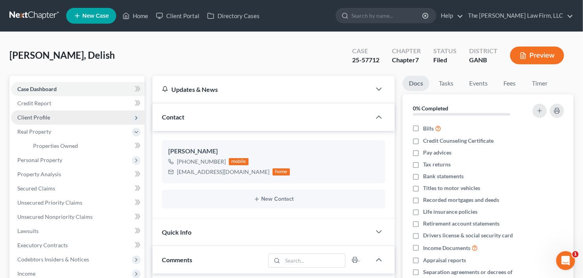
click at [47, 118] on span "Client Profile" at bounding box center [33, 117] width 33 height 7
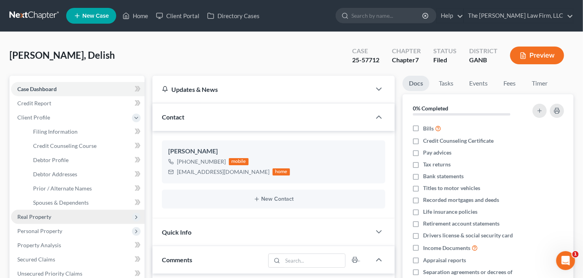
click at [50, 215] on span "Real Property" at bounding box center [34, 216] width 34 height 7
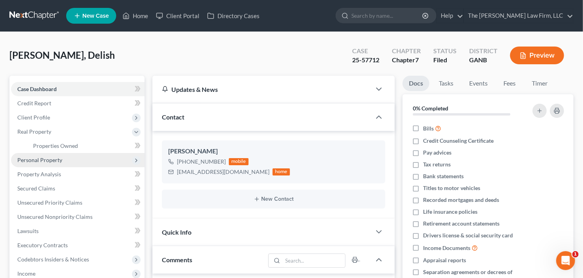
scroll to position [63, 0]
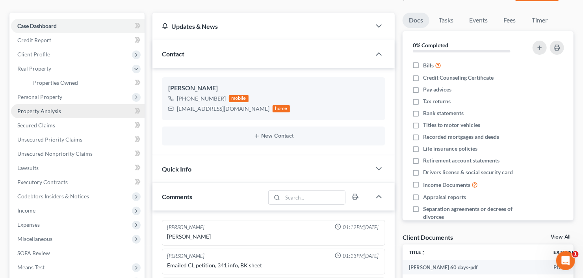
click at [58, 112] on span "Property Analysis" at bounding box center [39, 111] width 44 height 7
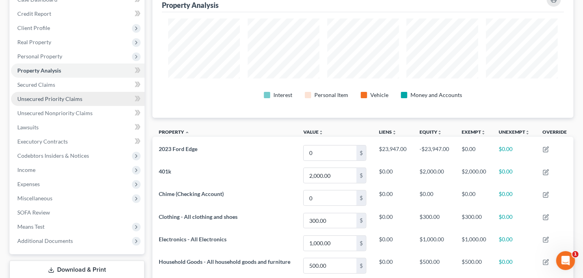
scroll to position [126, 0]
